Goal: Navigation & Orientation: Find specific page/section

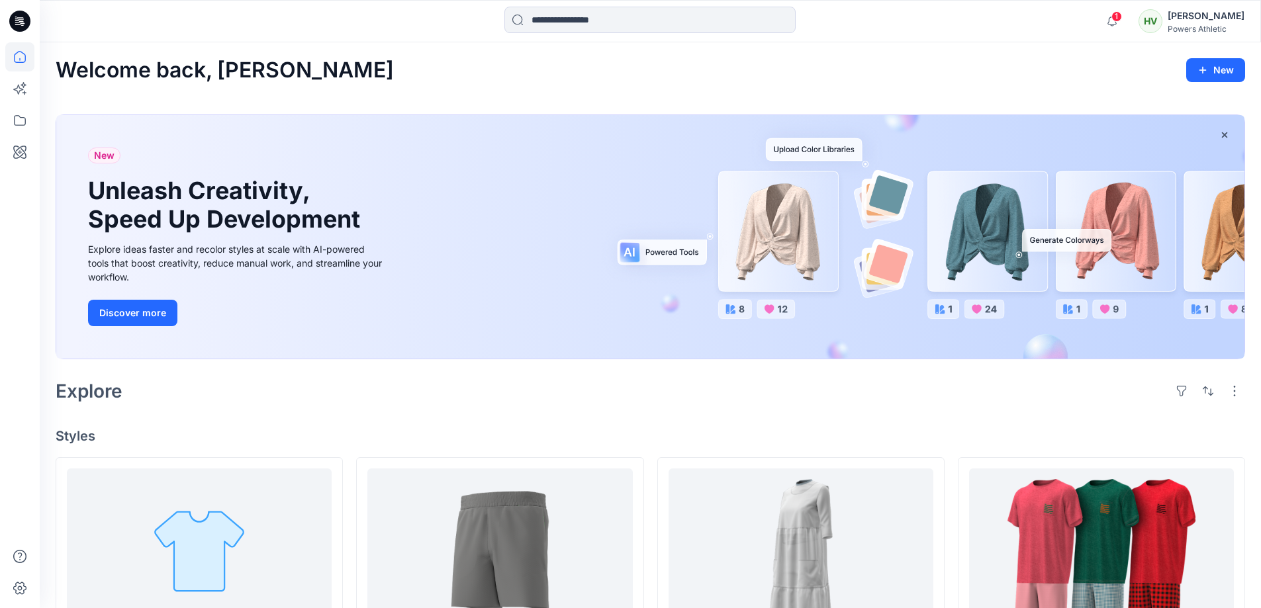
click at [20, 20] on icon at bounding box center [21, 19] width 6 height 1
click at [20, 58] on icon at bounding box center [19, 59] width 1 height 3
click at [19, 123] on icon at bounding box center [19, 120] width 29 height 29
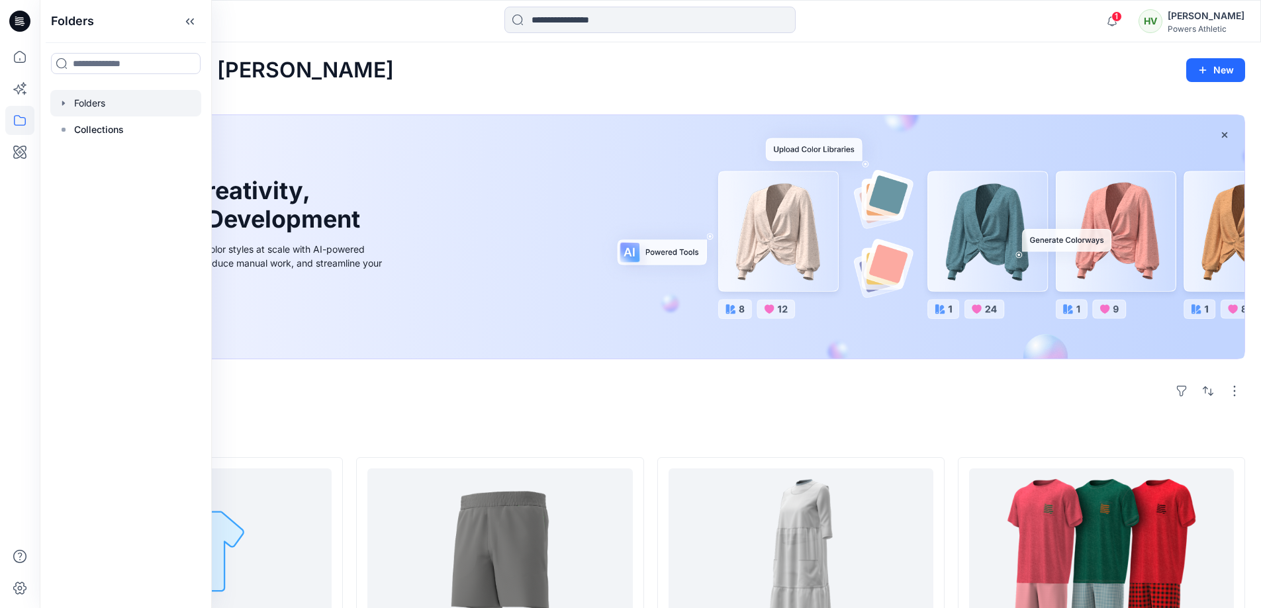
click at [70, 103] on div at bounding box center [125, 103] width 151 height 26
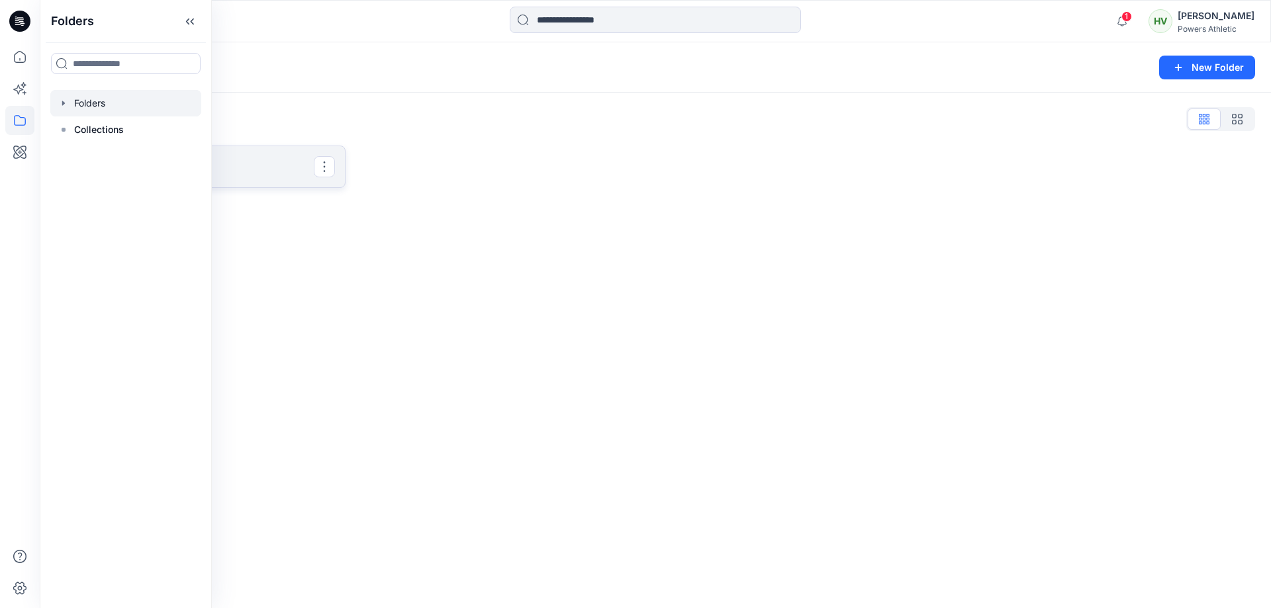
click at [271, 167] on p "Practice" at bounding box center [199, 167] width 229 height 19
